Goal: Use online tool/utility: Utilize a website feature to perform a specific function

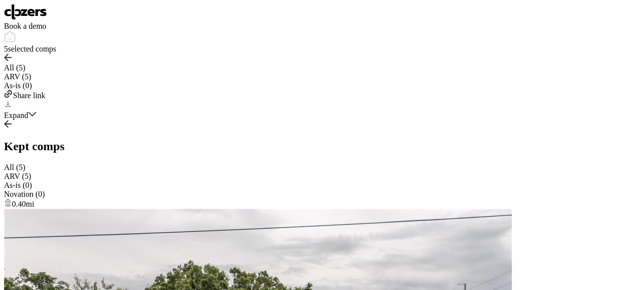
click at [40, 18] on img at bounding box center [25, 12] width 43 height 16
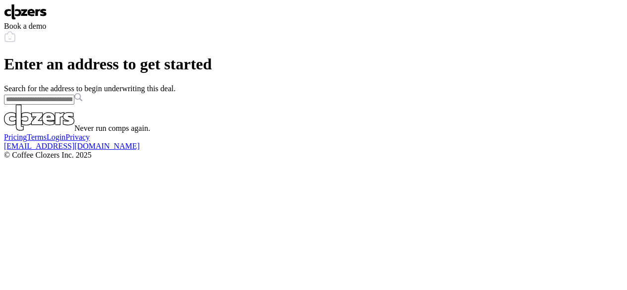
click at [74, 105] on input "text" at bounding box center [39, 100] width 70 height 10
paste input "**********"
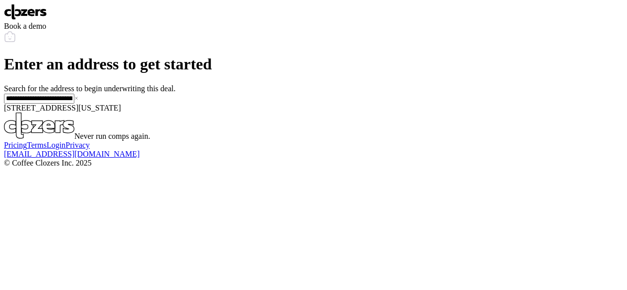
click at [121, 112] on span "1826 Oregon Ave NE, Saint Petersburg, FL, 33703" at bounding box center [62, 108] width 117 height 8
type input "**********"
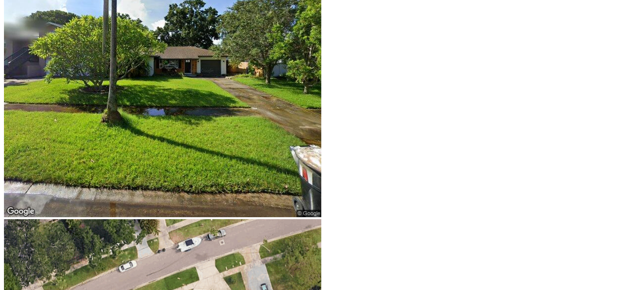
scroll to position [387, 0]
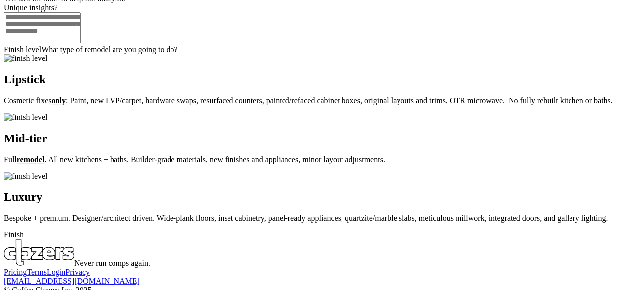
scroll to position [110, 0]
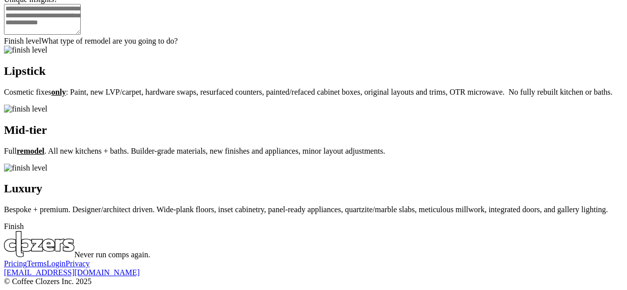
click at [357, 156] on p "Full remodel . All new kitchens + baths. Builder-grade materials, new finishes …" at bounding box center [313, 151] width 619 height 9
click at [318, 97] on p "Cosmetic fixes only : Paint, new LVP/carpet, hardware swaps, resurfaced counter…" at bounding box center [313, 92] width 619 height 9
click at [416, 222] on div "Finish" at bounding box center [313, 226] width 619 height 9
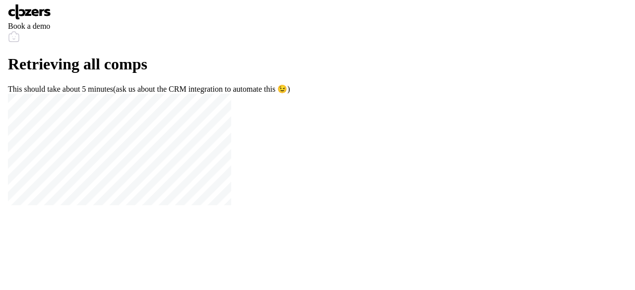
scroll to position [0, 0]
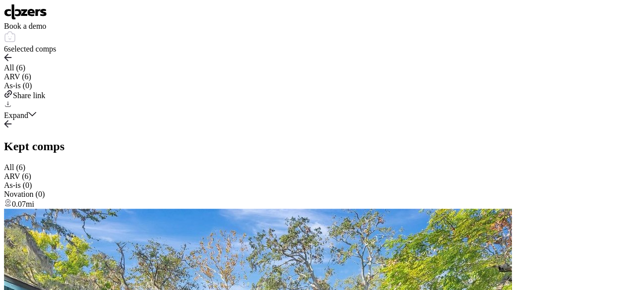
scroll to position [66, 0]
